Goal: Use online tool/utility: Use online tool/utility

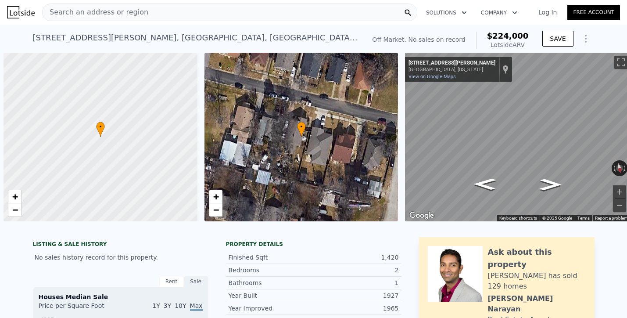
scroll to position [0, 4]
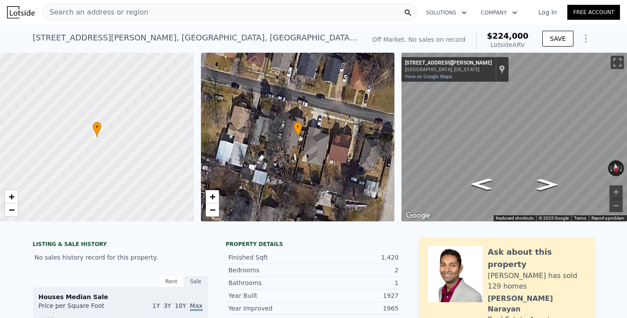
click at [146, 20] on div "Search an address or region" at bounding box center [229, 13] width 375 height 18
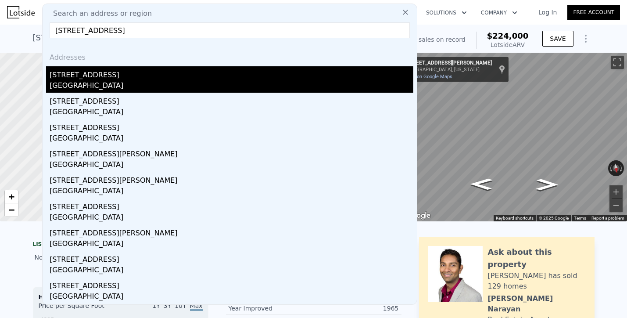
type input "[STREET_ADDRESS]"
click at [87, 73] on div "[STREET_ADDRESS]" at bounding box center [232, 73] width 364 height 14
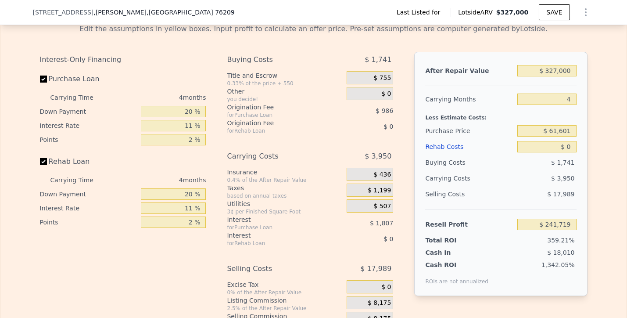
scroll to position [1113, 0]
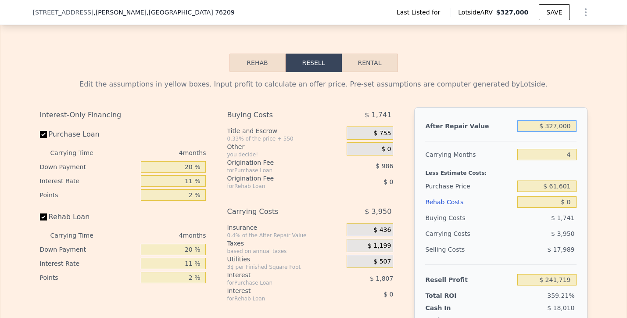
click at [563, 120] on input "$ 327,000" at bounding box center [546, 125] width 59 height 11
click at [558, 180] on input "$ 61,601" at bounding box center [546, 185] width 59 height 11
click at [561, 180] on input "$ 61,601" at bounding box center [546, 185] width 59 height 11
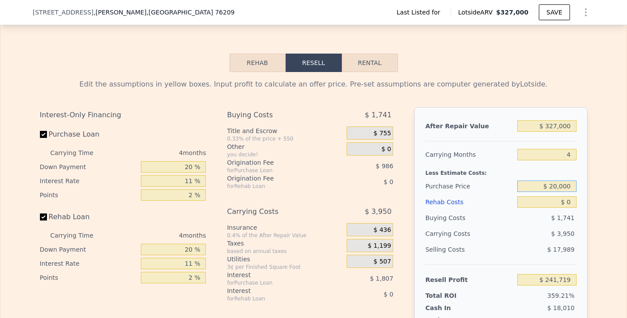
type input "$ 200,000"
click at [259, 55] on button "Rehab" at bounding box center [257, 63] width 56 height 18
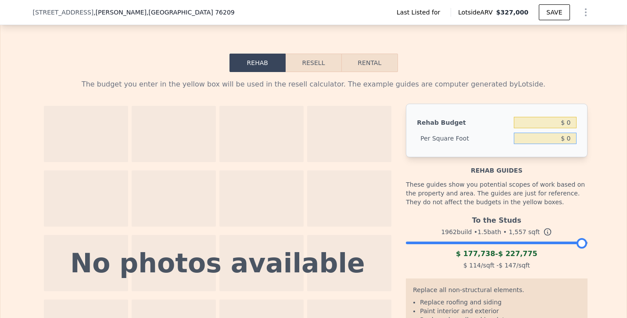
click at [566, 133] on input "$ 0" at bounding box center [545, 138] width 62 height 11
click at [572, 133] on input "$ 0" at bounding box center [545, 138] width 62 height 11
type input "$ 30"
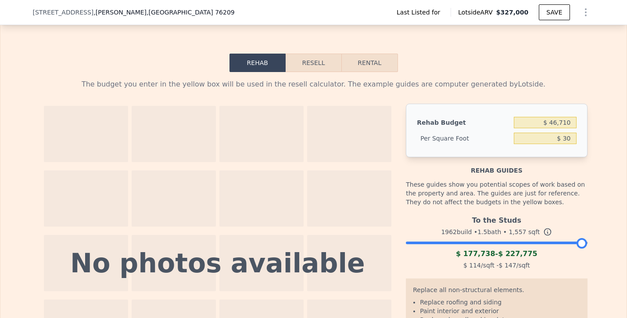
type input "$ 46,710"
click at [568, 158] on div "Rehab guides" at bounding box center [496, 166] width 181 height 18
click at [306, 54] on button "Resell" at bounding box center [314, 63] width 56 height 18
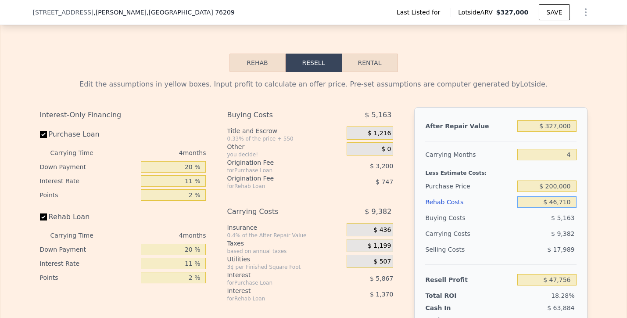
click at [564, 196] on input "$ 46,710" at bounding box center [546, 201] width 59 height 11
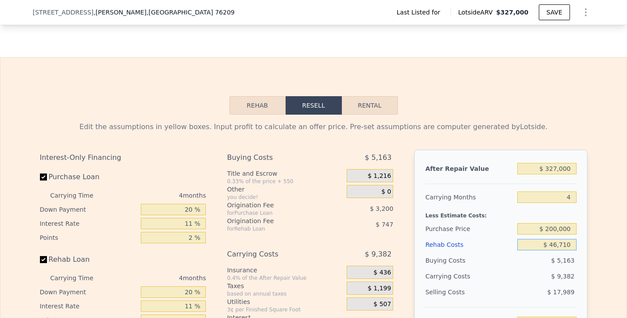
scroll to position [1115, 0]
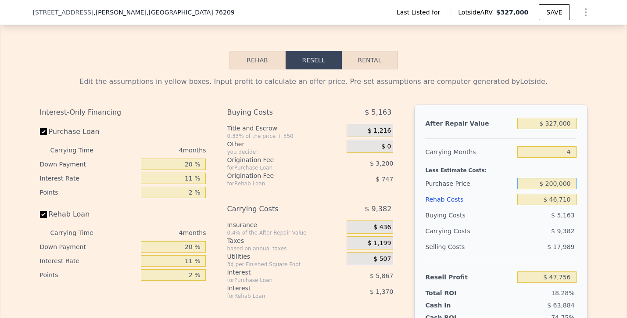
click at [558, 178] on input "$ 200,000" at bounding box center [546, 183] width 59 height 11
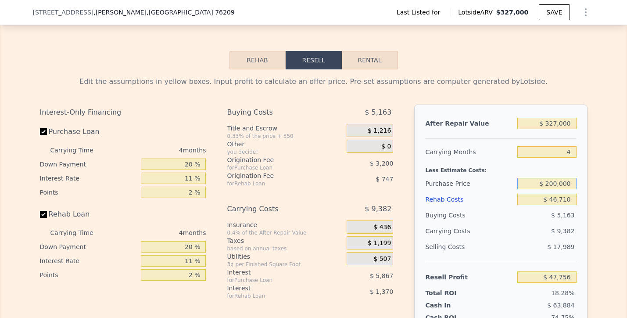
click at [558, 178] on input "$ 200,000" at bounding box center [546, 183] width 59 height 11
click at [557, 178] on input "$ 200,000" at bounding box center [546, 183] width 59 height 11
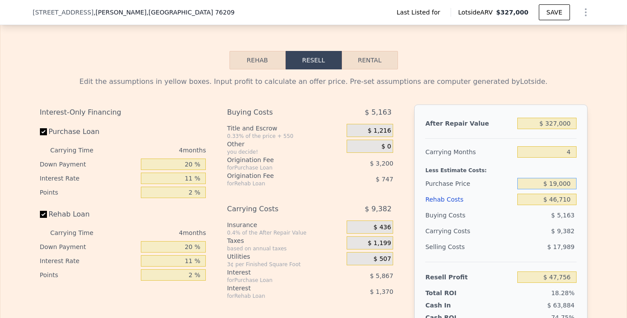
type input "$ 190,000"
click at [495, 207] on div "Buying Costs" at bounding box center [469, 215] width 89 height 16
type input "$ 58,245"
click at [514, 288] on div "23.23%" at bounding box center [530, 292] width 93 height 9
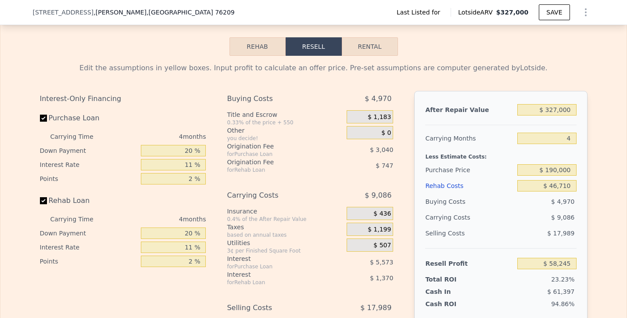
scroll to position [1125, 0]
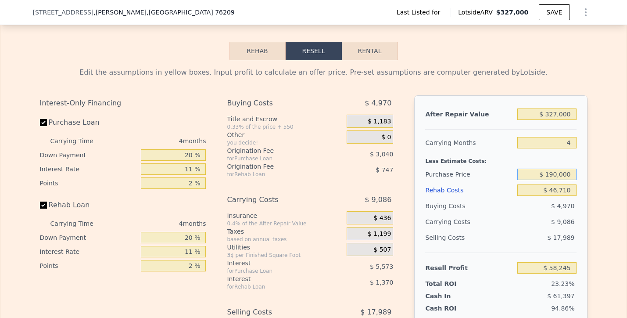
click at [561, 168] on input "$ 190,000" at bounding box center [546, 173] width 59 height 11
type input "$ 180,000"
click at [527, 201] on div "$ 4,776" at bounding box center [546, 206] width 59 height 16
type input "$ 68,731"
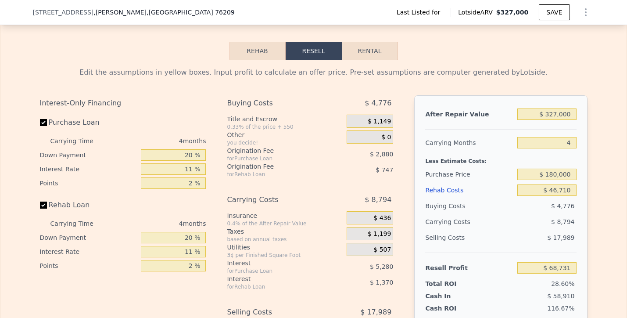
click at [541, 229] on div "$ 17,989" at bounding box center [546, 237] width 59 height 16
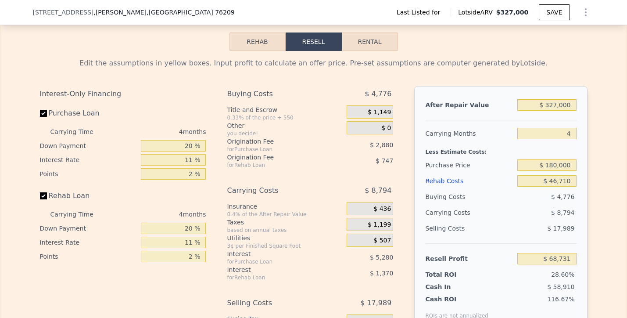
scroll to position [1133, 0]
type input "$ 0"
type input "$ 241,719"
